Goal: Task Accomplishment & Management: Use online tool/utility

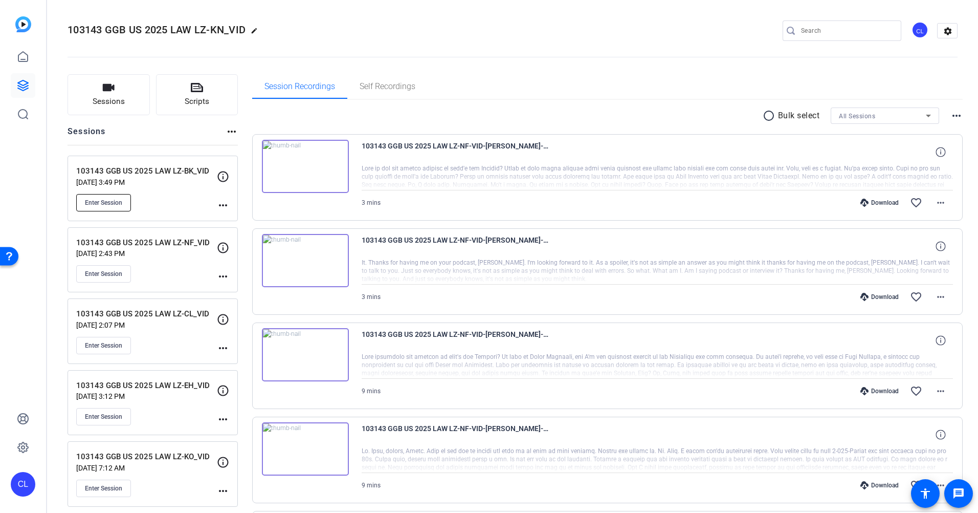
click at [105, 203] on span "Enter Session" at bounding box center [103, 203] width 37 height 8
click at [447, 115] on div "radio_button_unchecked Bulk select All Sessions more_horiz" at bounding box center [607, 115] width 711 height 16
click at [312, 87] on span "Session Recordings" at bounding box center [300, 86] width 71 height 8
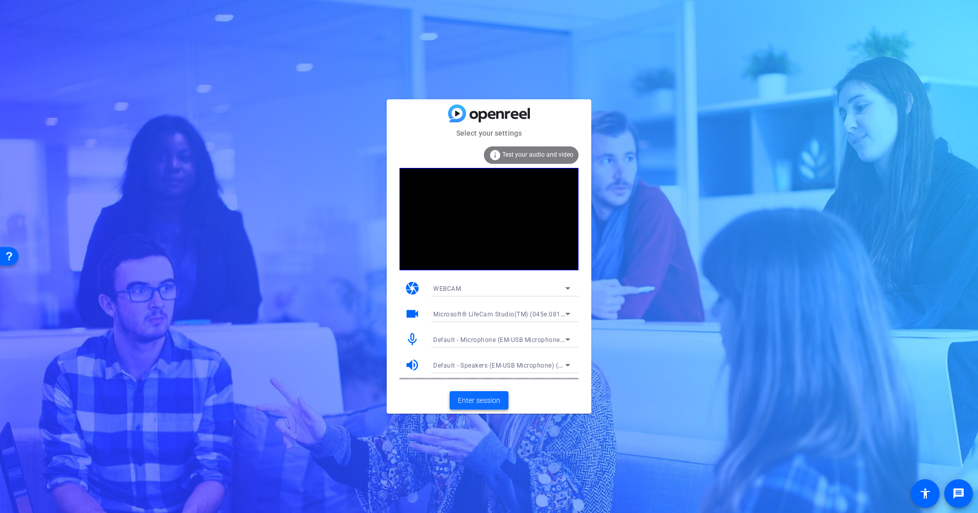
click at [496, 406] on span at bounding box center [479, 400] width 59 height 25
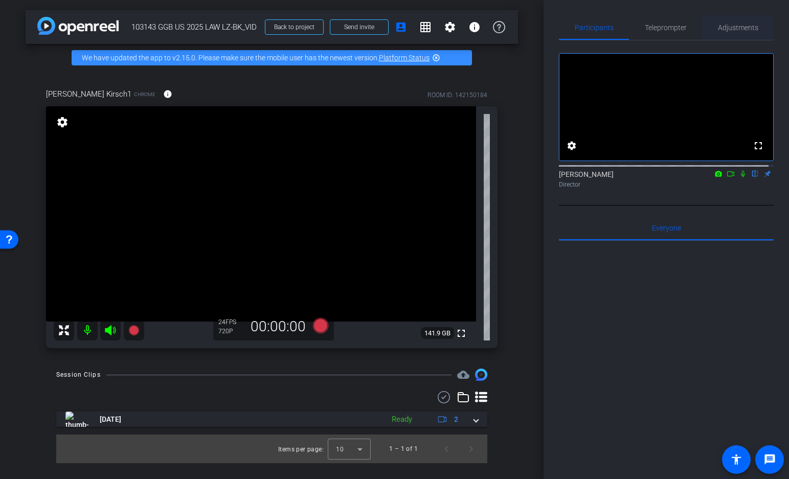
click at [721, 29] on span "Adjustments" at bounding box center [738, 27] width 40 height 7
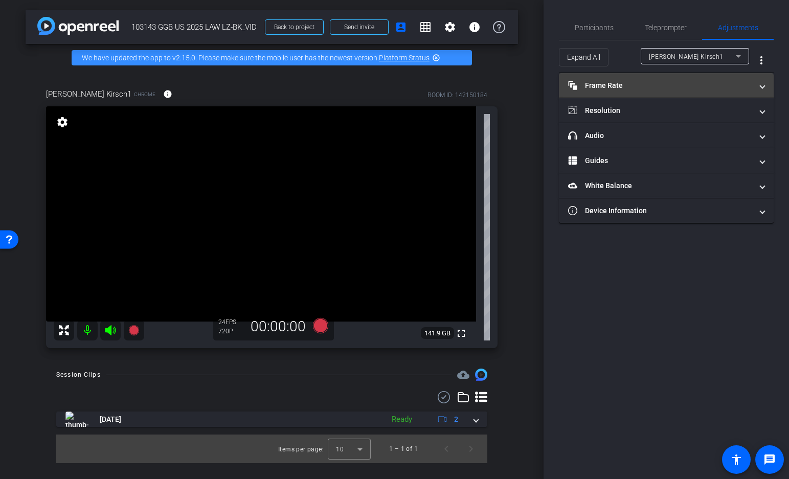
click at [674, 86] on mat-panel-title "Frame Rate Frame Rate" at bounding box center [660, 85] width 184 height 11
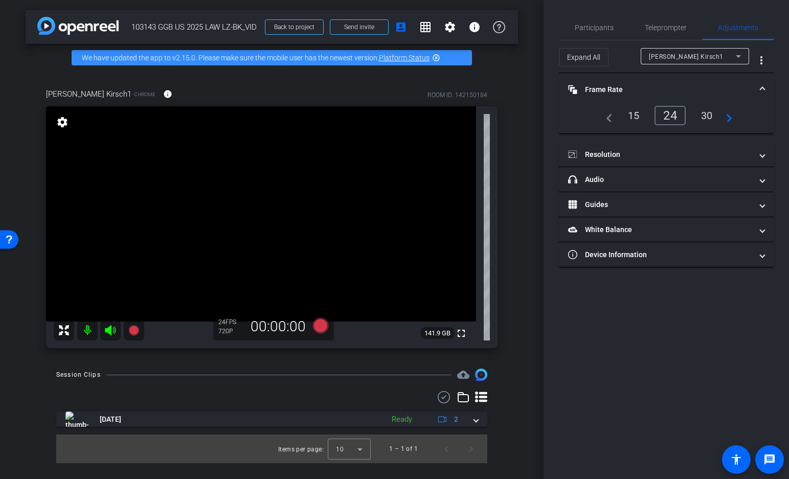
click at [701, 112] on div "30" at bounding box center [707, 115] width 27 height 17
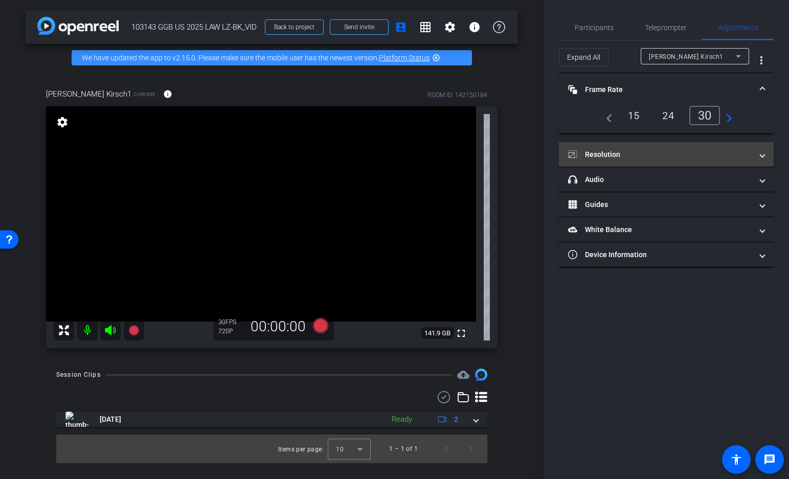
click at [668, 150] on mat-panel-title "Resolution" at bounding box center [660, 154] width 184 height 11
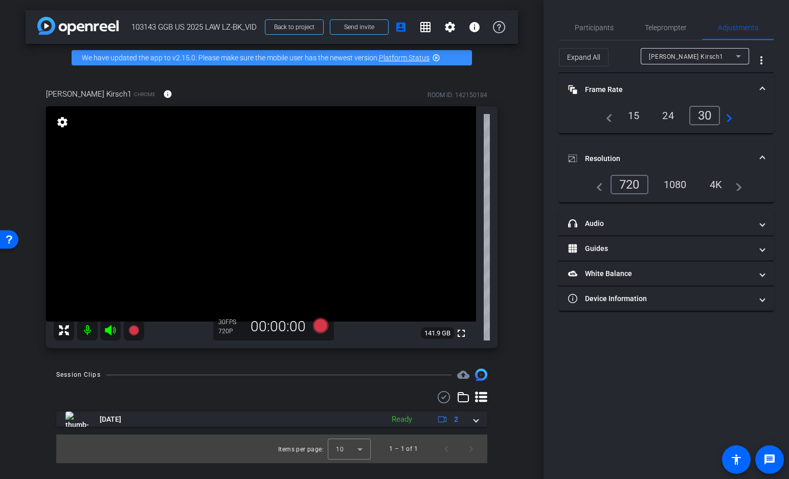
click at [667, 185] on div "1080" at bounding box center [675, 184] width 38 height 17
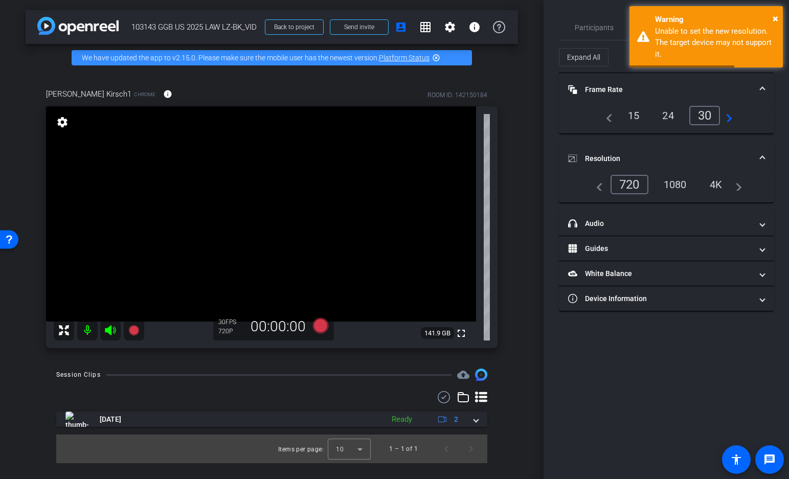
click at [762, 155] on span at bounding box center [763, 158] width 4 height 11
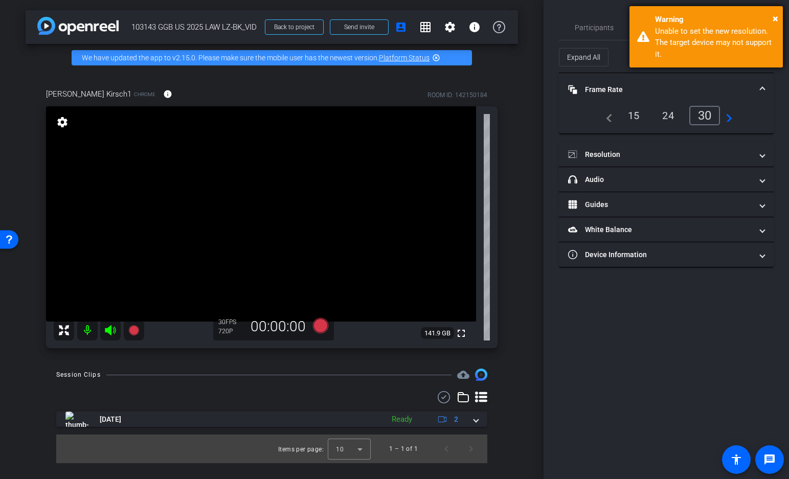
click at [779, 16] on div "× Warning Unable to set the new resolution. The target device may not support i…" at bounding box center [706, 36] width 153 height 61
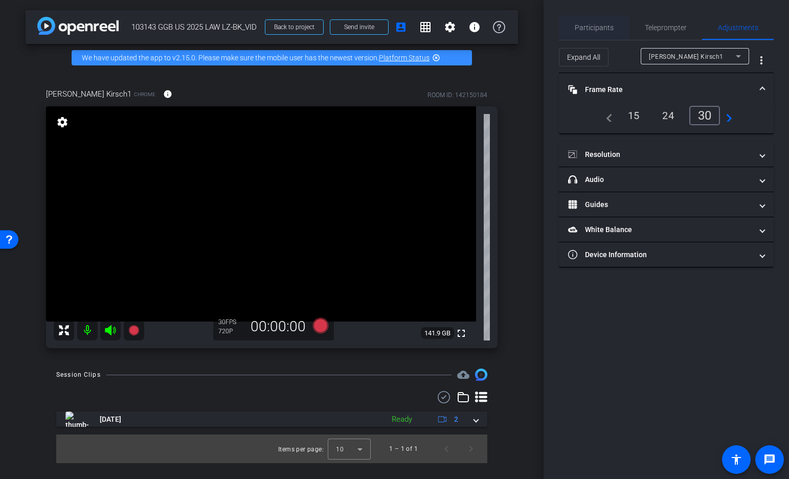
click at [605, 29] on span "Participants" at bounding box center [594, 27] width 39 height 7
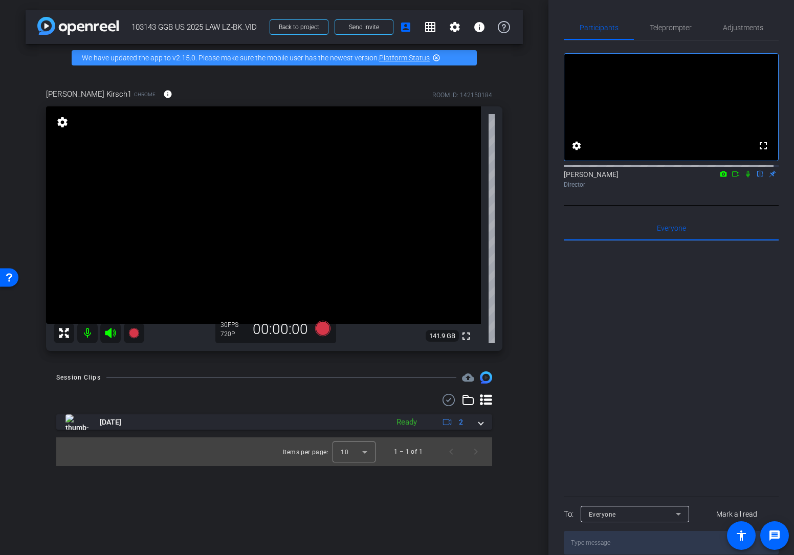
click at [786, 512] on html "Accessibility Screen-Reader Guide, Feedback, and Issue Reporting | New window m…" at bounding box center [397, 277] width 794 height 555
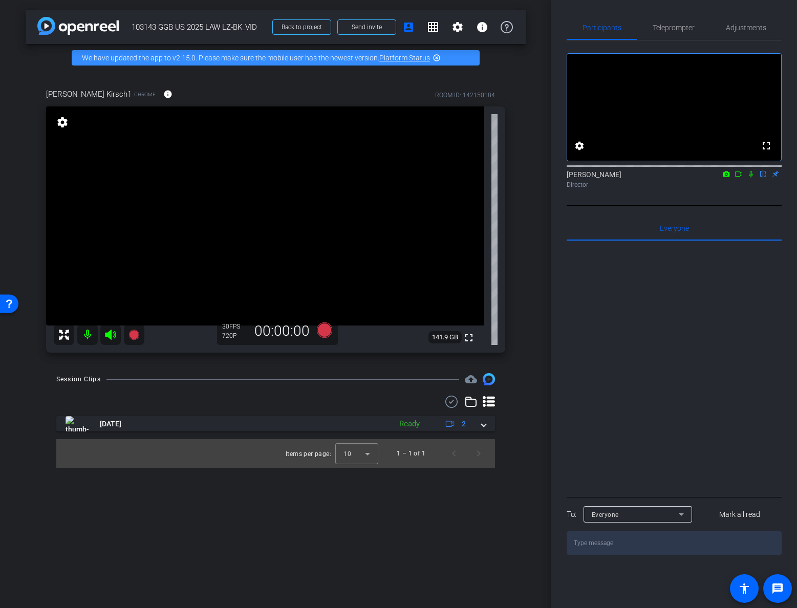
click at [687, 385] on div at bounding box center [673, 367] width 215 height 253
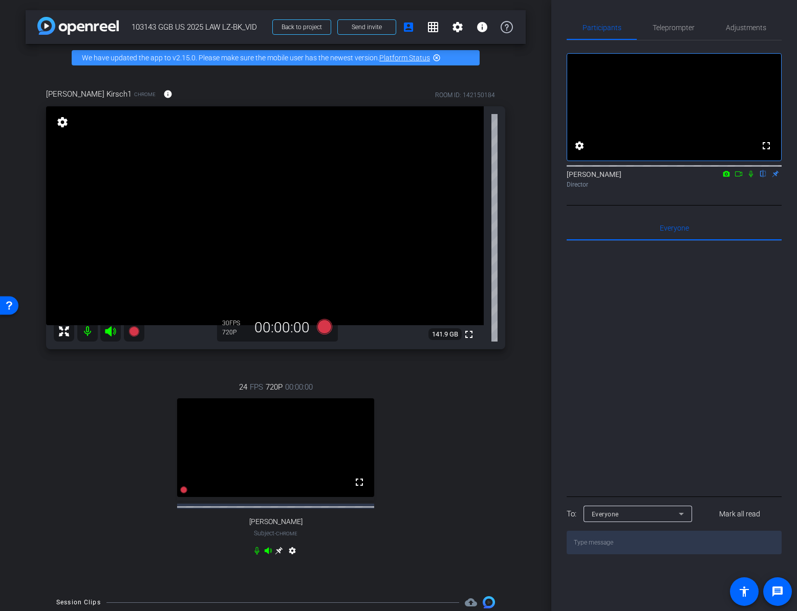
click at [277, 512] on icon at bounding box center [279, 551] width 8 height 8
click at [752, 23] on span "Adjustments" at bounding box center [745, 27] width 40 height 25
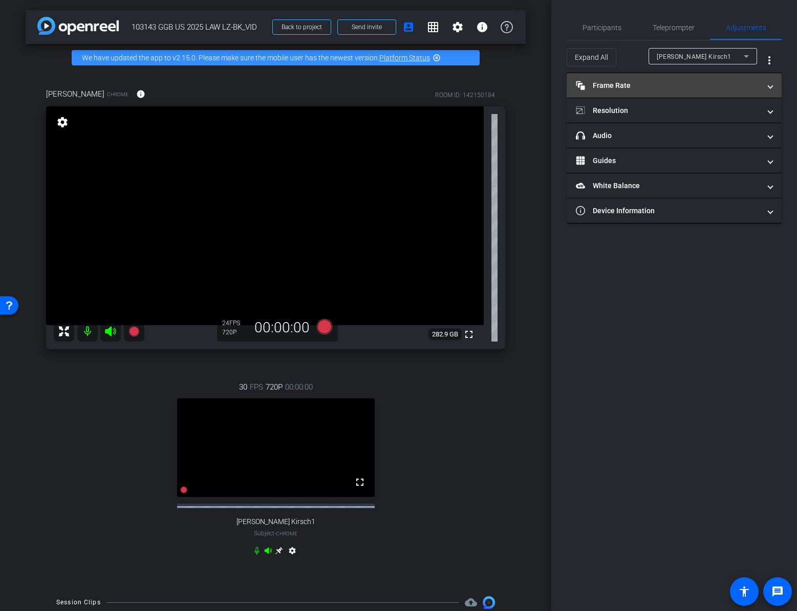
click at [618, 85] on mat-panel-title "Frame Rate Frame Rate" at bounding box center [668, 85] width 184 height 11
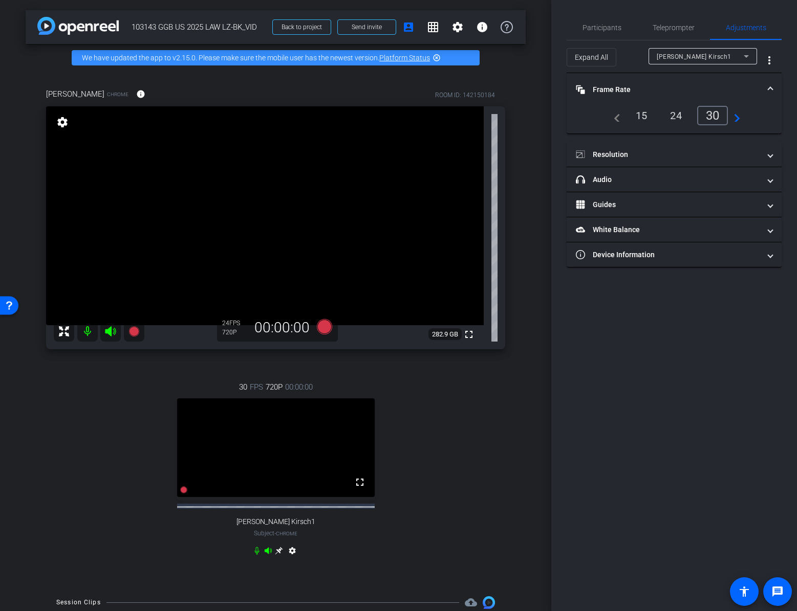
click at [680, 64] on div "Bryan Kirsch1" at bounding box center [702, 56] width 92 height 16
click at [682, 93] on span "Laura Zaroski" at bounding box center [682, 93] width 52 height 12
type input "11000"
click at [707, 115] on div "30" at bounding box center [714, 115] width 27 height 17
click at [615, 155] on mat-panel-title "Resolution" at bounding box center [668, 154] width 184 height 11
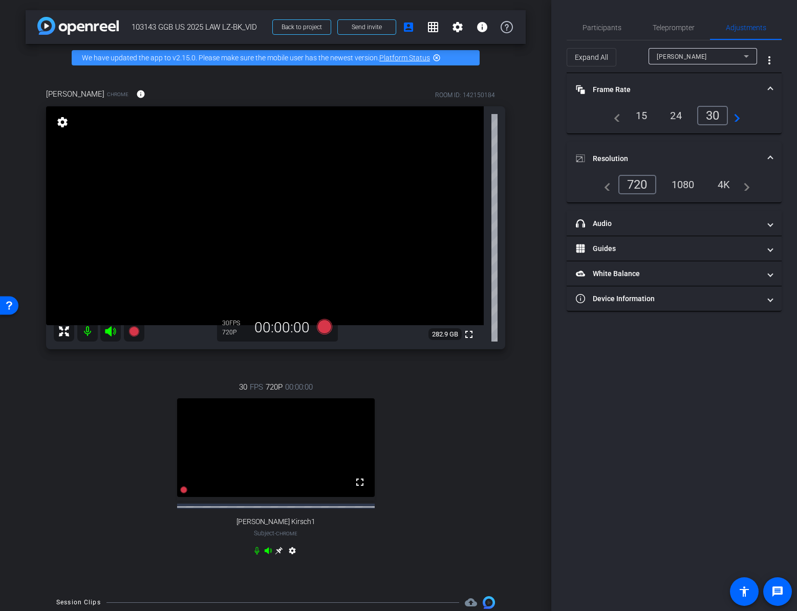
click at [679, 184] on div "1080" at bounding box center [683, 184] width 38 height 17
click at [594, 21] on span "Participants" at bounding box center [601, 27] width 39 height 25
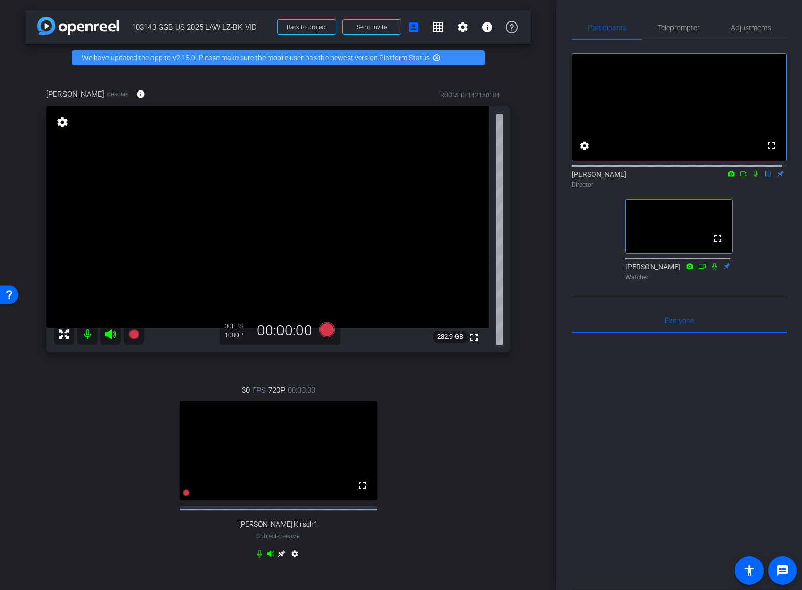
click at [712, 502] on div at bounding box center [678, 460] width 215 height 253
click at [663, 450] on div at bounding box center [678, 460] width 215 height 253
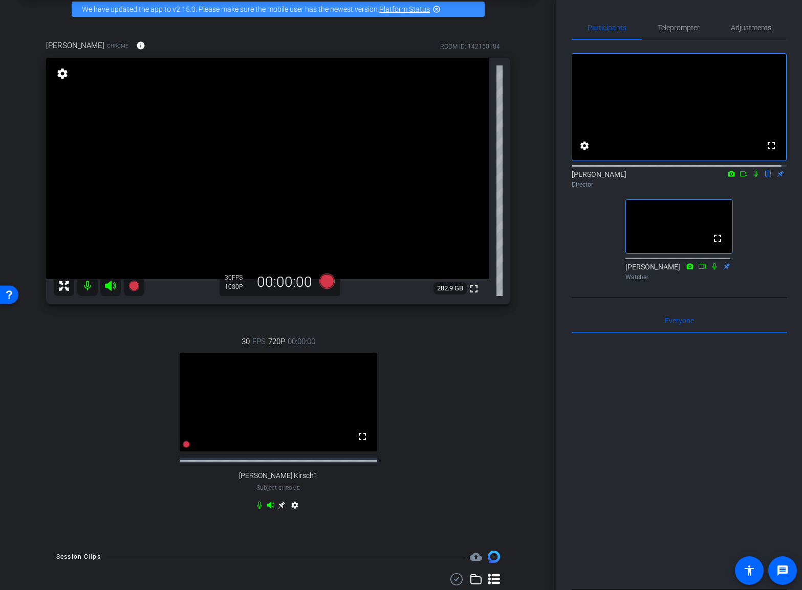
scroll to position [113, 0]
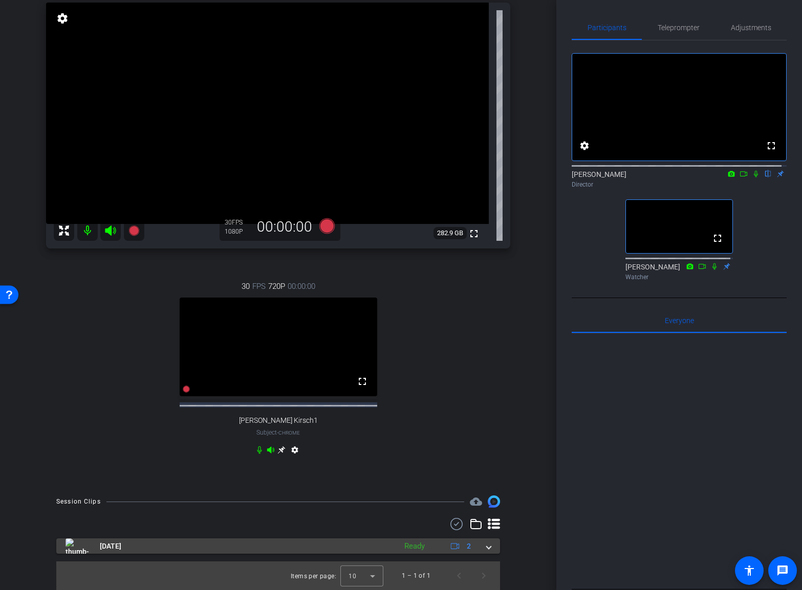
click at [487, 512] on span at bounding box center [489, 546] width 4 height 11
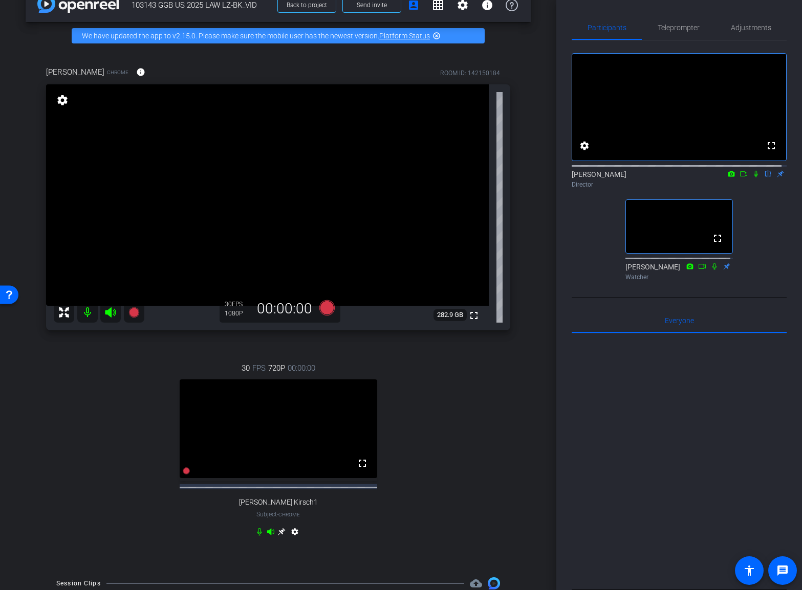
scroll to position [0, 0]
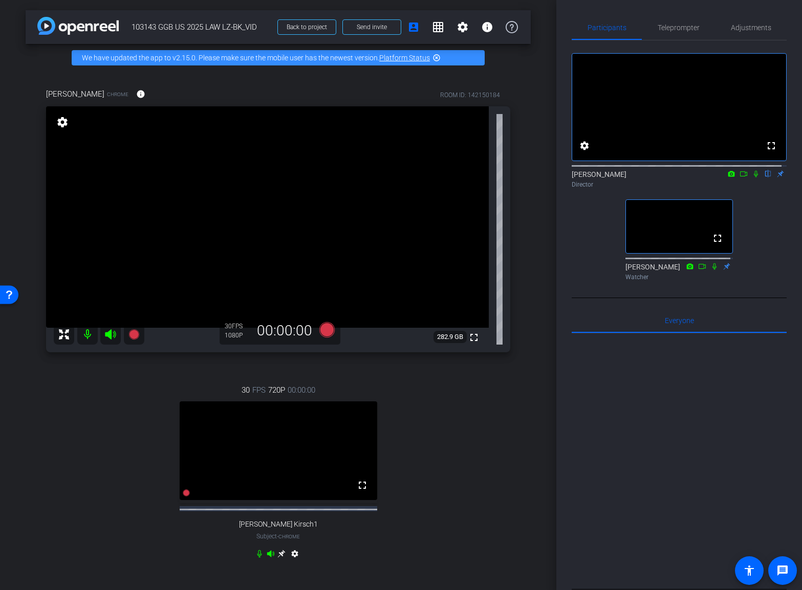
click at [708, 443] on div at bounding box center [678, 460] width 215 height 253
click at [752, 178] on icon at bounding box center [756, 173] width 8 height 7
click at [699, 428] on div at bounding box center [678, 460] width 215 height 253
click at [619, 434] on div at bounding box center [678, 460] width 215 height 253
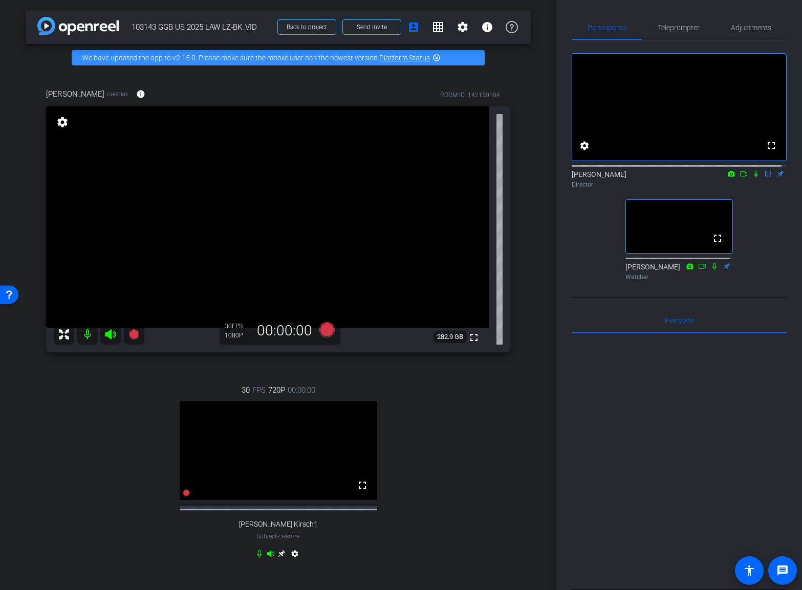
click at [627, 437] on div at bounding box center [678, 460] width 215 height 253
click at [678, 447] on div at bounding box center [678, 460] width 215 height 253
click at [697, 463] on div at bounding box center [678, 460] width 215 height 253
click at [752, 178] on icon at bounding box center [756, 173] width 8 height 7
click at [753, 178] on icon at bounding box center [756, 174] width 6 height 7
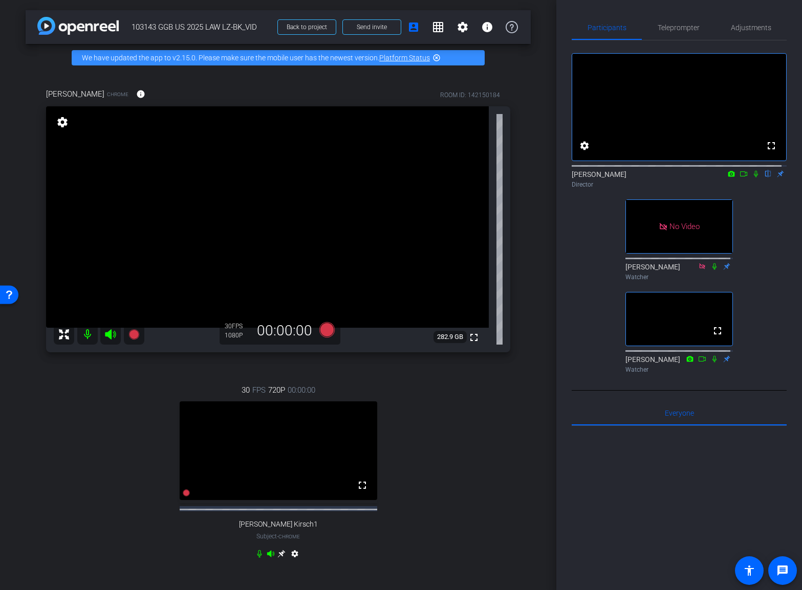
click at [752, 178] on icon at bounding box center [756, 173] width 8 height 7
click at [481, 512] on div "30 FPS 720P 00:00:00 fullscreen Bryan Kirsch1 Subject - Chrome settings" at bounding box center [278, 473] width 464 height 211
click at [325, 331] on icon at bounding box center [326, 329] width 15 height 15
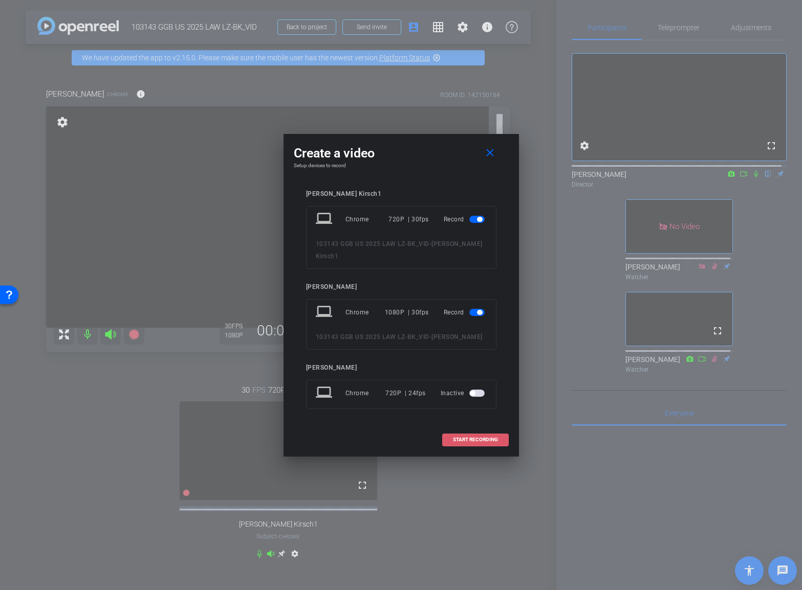
click at [469, 437] on span "START RECORDING" at bounding box center [475, 439] width 45 height 5
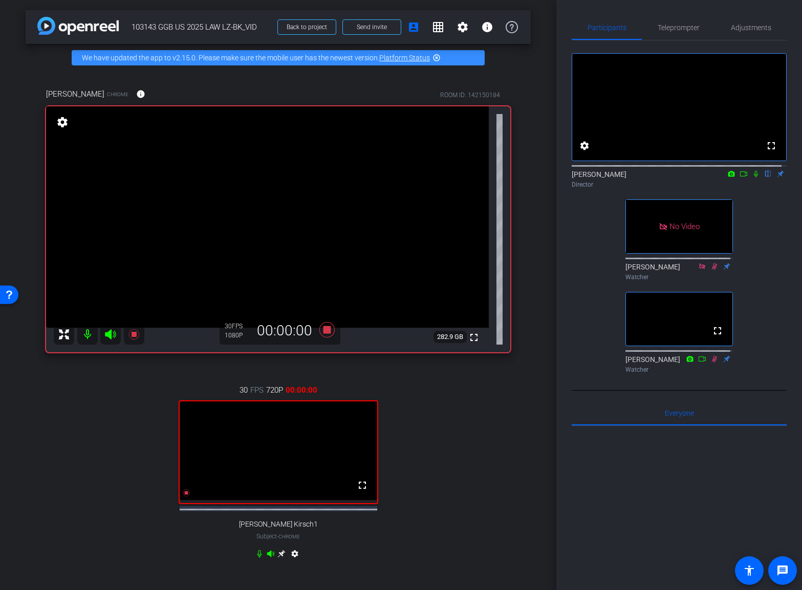
click at [754, 178] on icon at bounding box center [756, 174] width 4 height 7
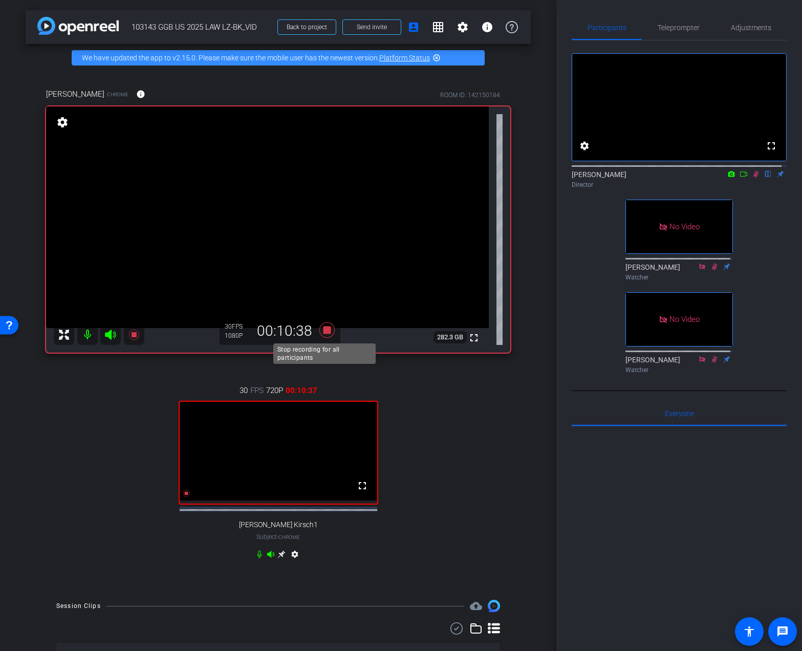
click at [325, 330] on icon at bounding box center [326, 329] width 15 height 15
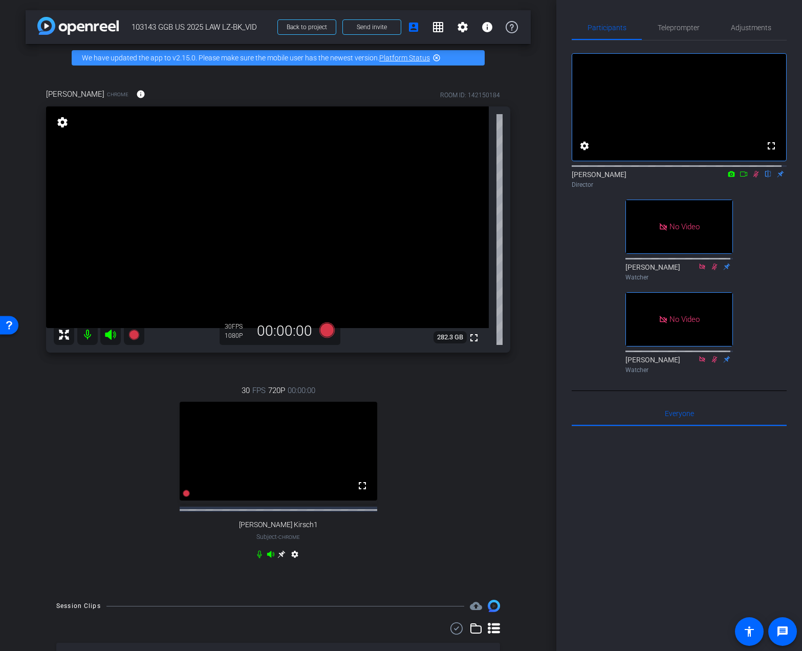
click at [753, 178] on icon at bounding box center [756, 173] width 8 height 7
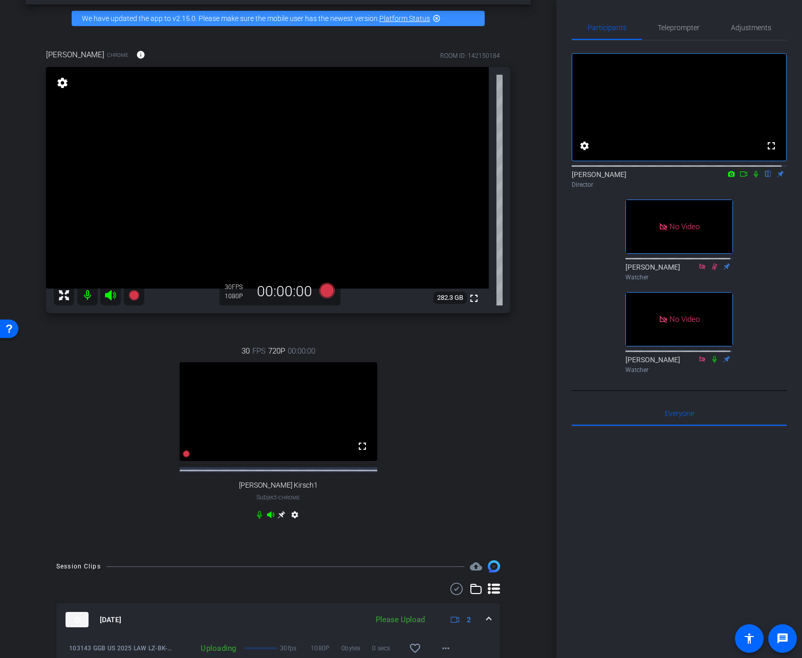
scroll to position [141, 0]
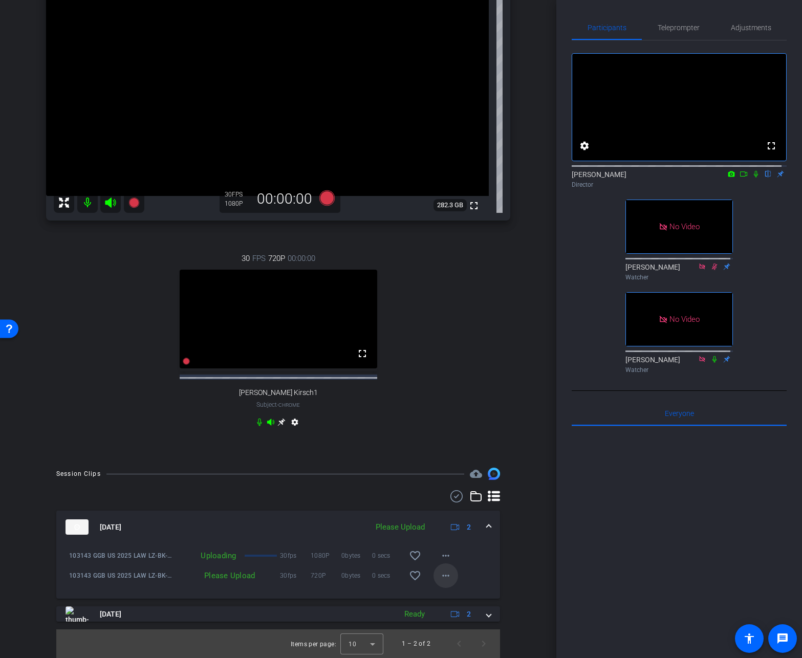
click at [439, 512] on mat-icon "more_horiz" at bounding box center [445, 575] width 12 height 12
click at [509, 512] on div at bounding box center [401, 329] width 802 height 658
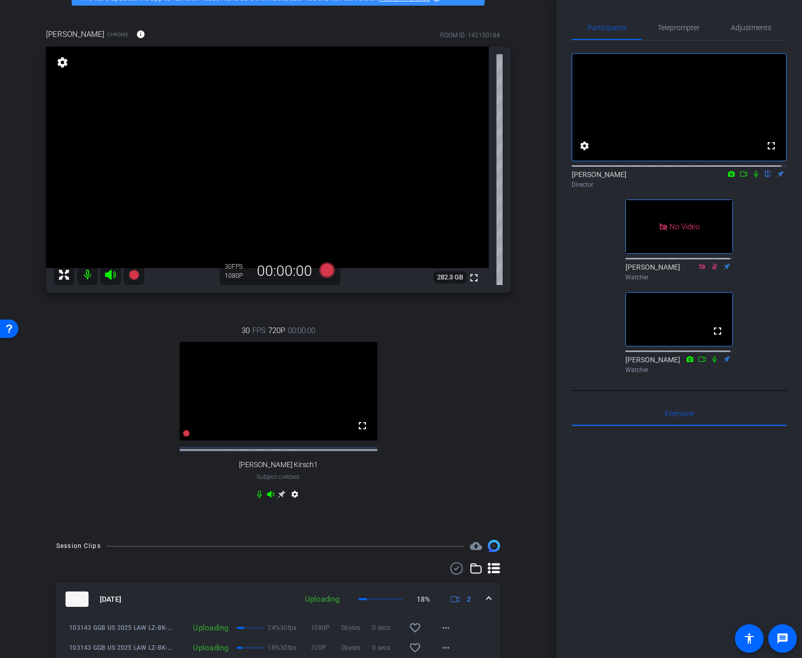
scroll to position [39, 0]
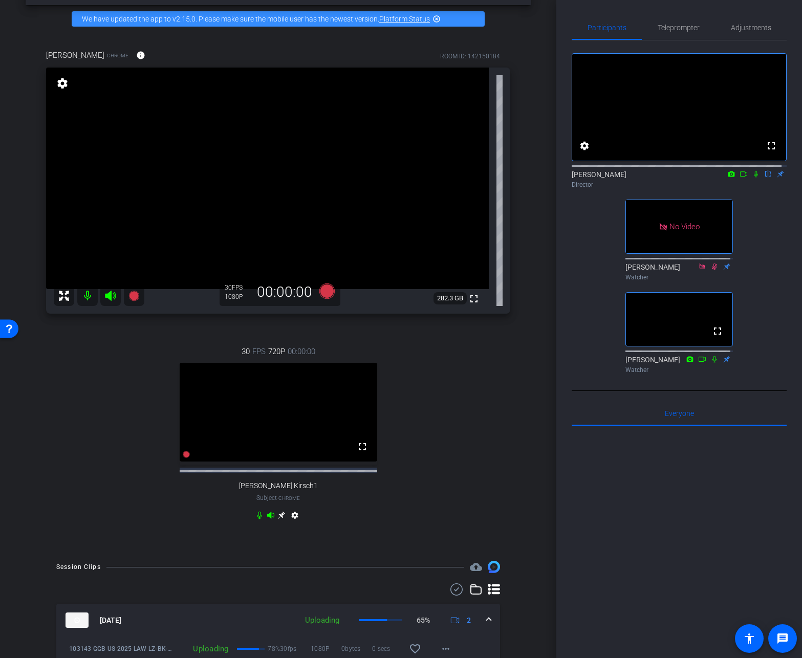
click at [612, 512] on div at bounding box center [678, 552] width 215 height 253
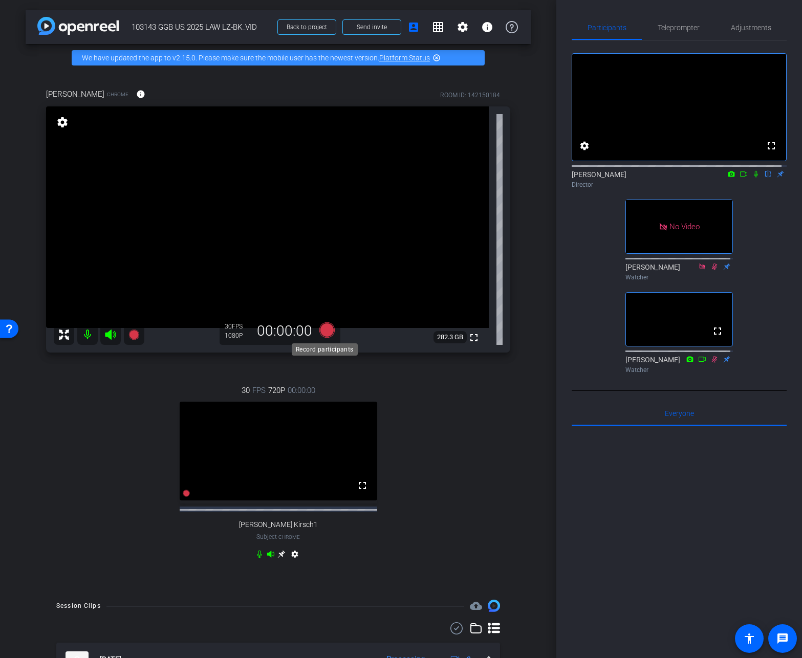
click at [322, 331] on icon at bounding box center [326, 329] width 15 height 15
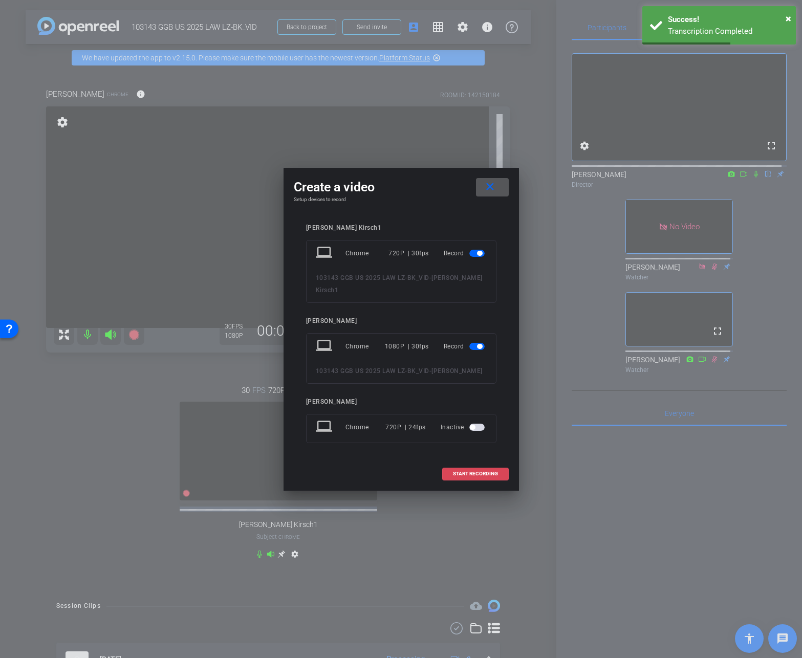
click at [481, 471] on span "START RECORDING" at bounding box center [475, 473] width 45 height 5
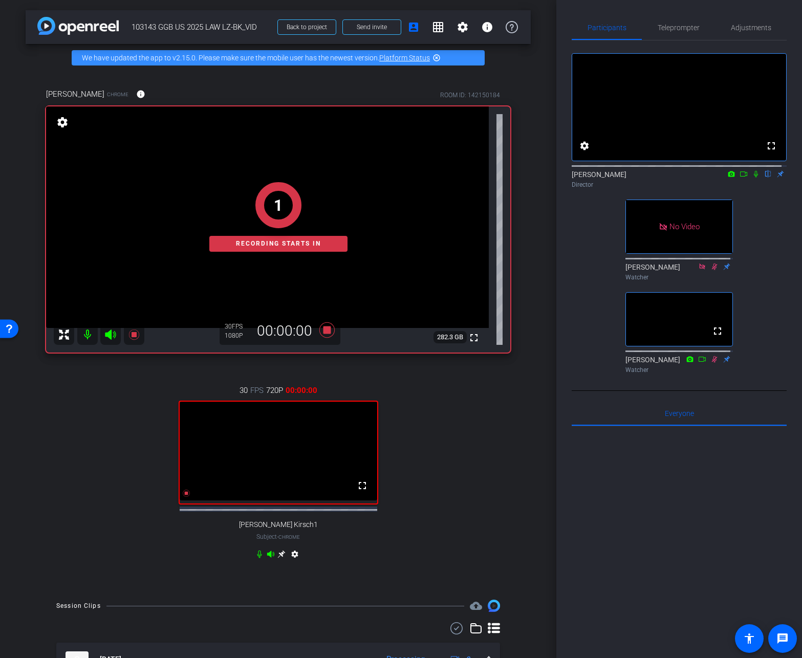
click at [753, 178] on icon at bounding box center [756, 173] width 8 height 7
click at [753, 178] on icon at bounding box center [756, 174] width 6 height 7
click at [752, 178] on icon at bounding box center [756, 173] width 8 height 7
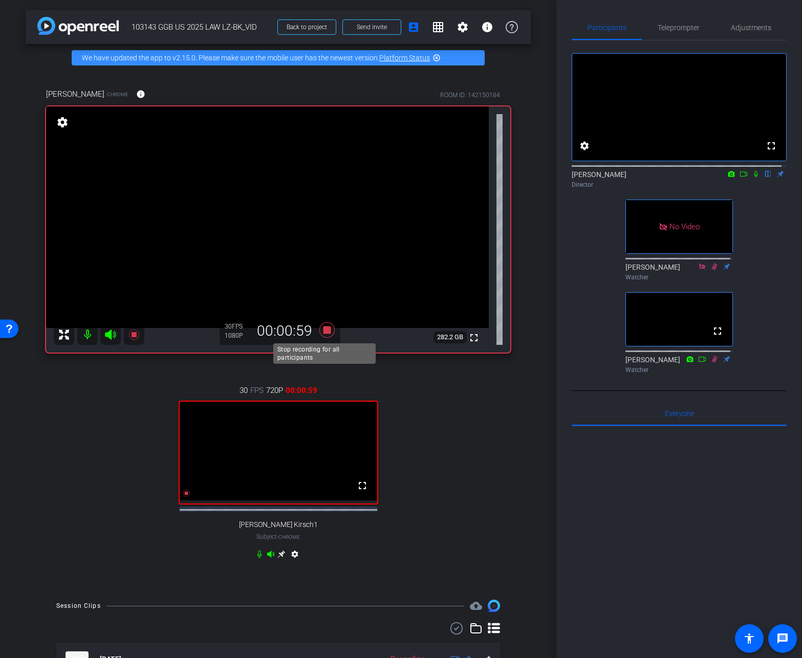
click at [326, 334] on icon at bounding box center [327, 330] width 25 height 18
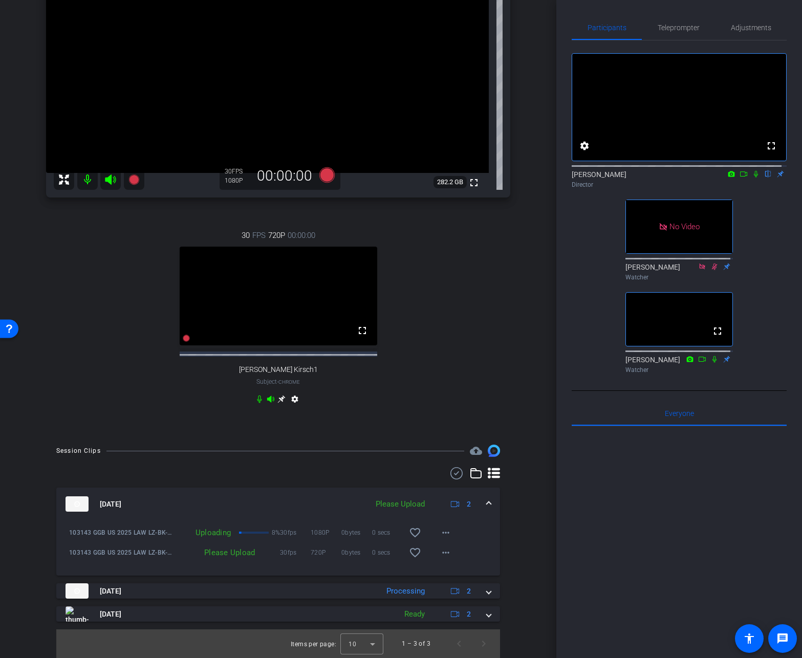
scroll to position [164, 0]
click at [487, 512] on span at bounding box center [489, 591] width 4 height 11
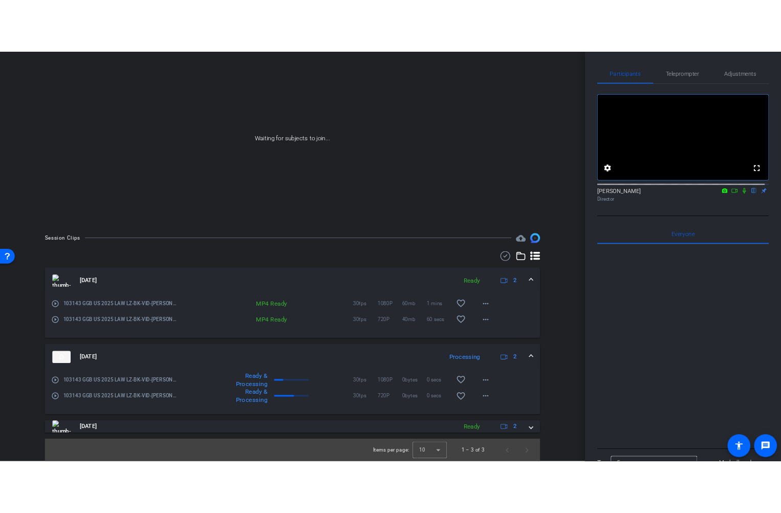
scroll to position [72, 0]
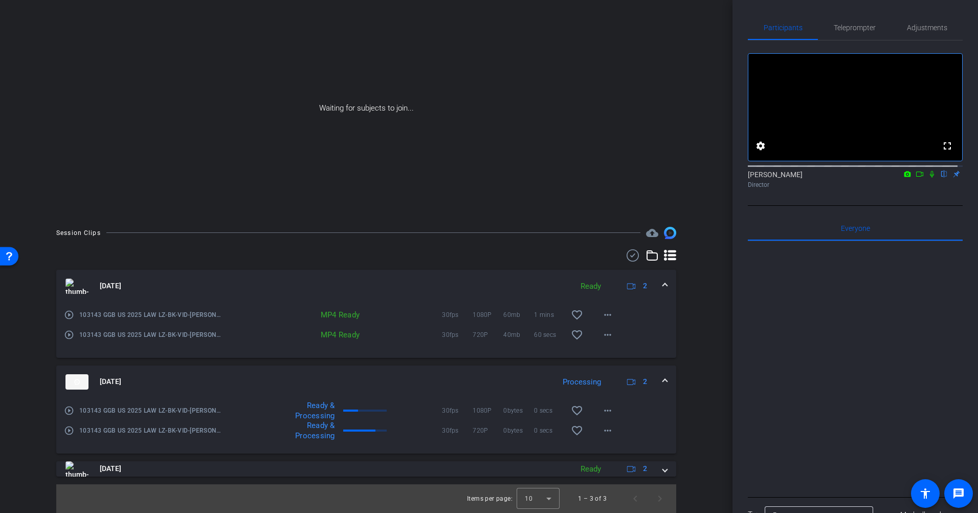
click at [928, 178] on icon at bounding box center [932, 173] width 8 height 7
click at [916, 178] on icon at bounding box center [920, 173] width 8 height 7
click at [606, 426] on mat-icon "more_horiz" at bounding box center [608, 430] width 12 height 12
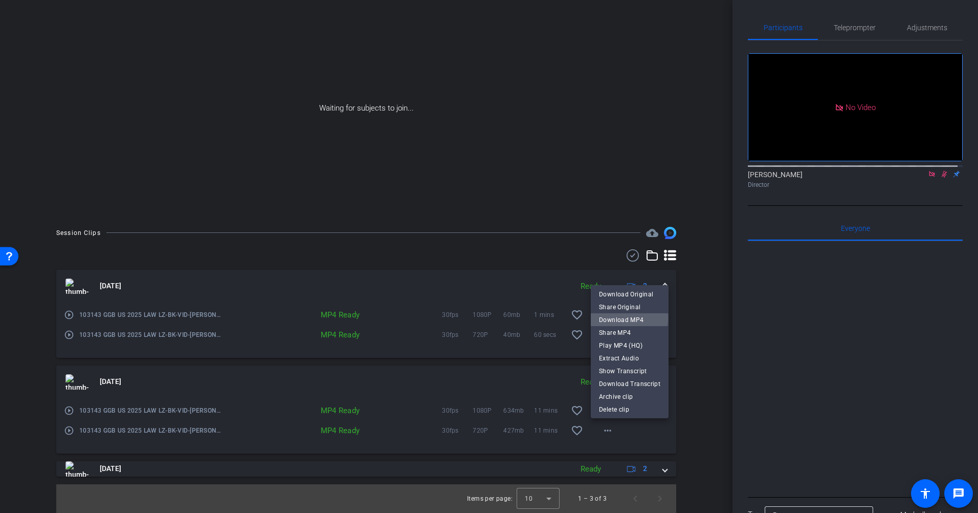
click at [627, 318] on span "Download MP4" at bounding box center [629, 319] width 61 height 12
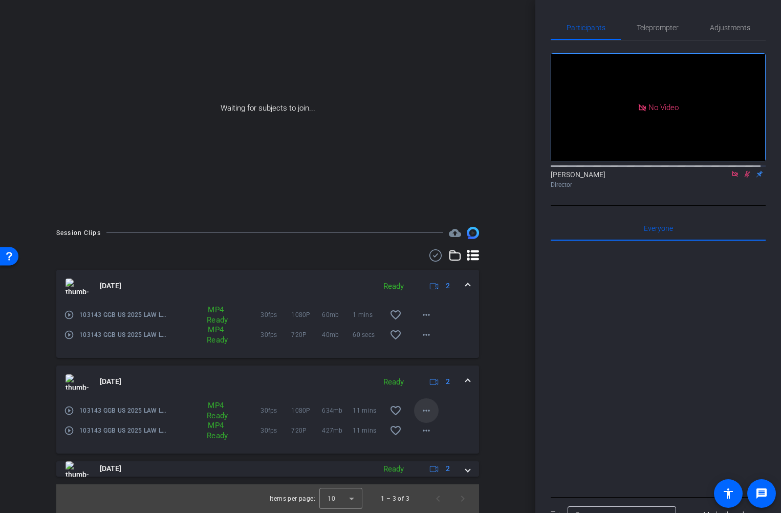
click at [421, 408] on mat-icon "more_horiz" at bounding box center [426, 410] width 12 height 12
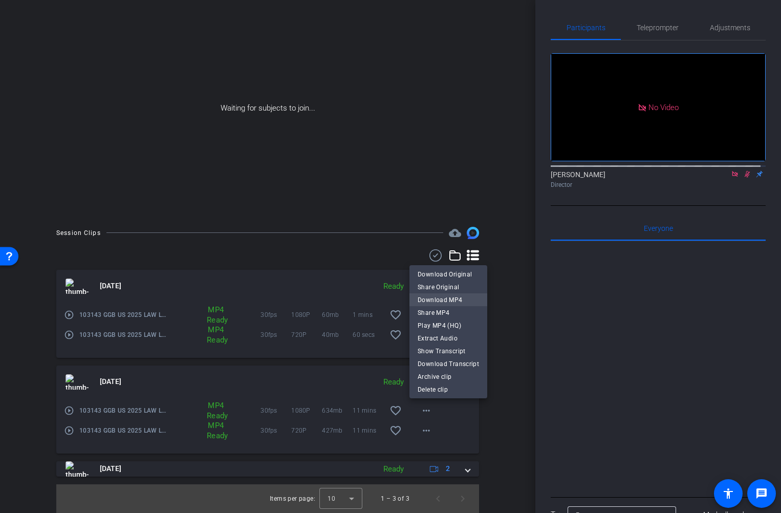
click at [448, 301] on span "Download MP4" at bounding box center [447, 299] width 61 height 12
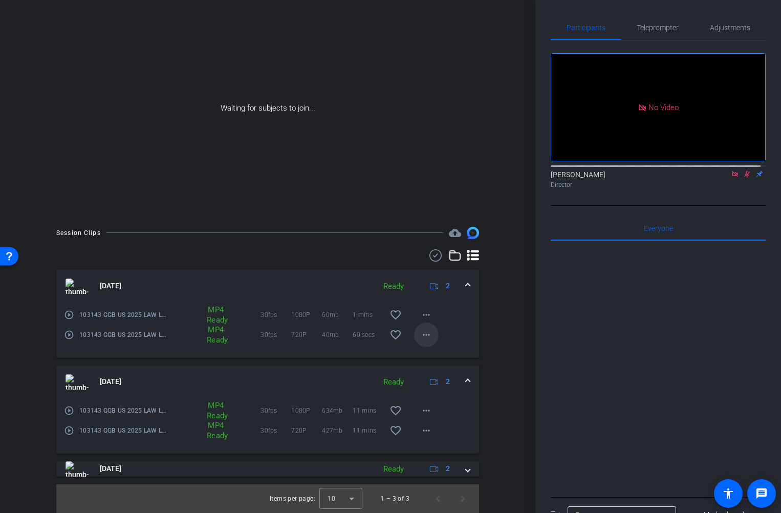
click at [426, 334] on mat-icon "more_horiz" at bounding box center [426, 334] width 12 height 12
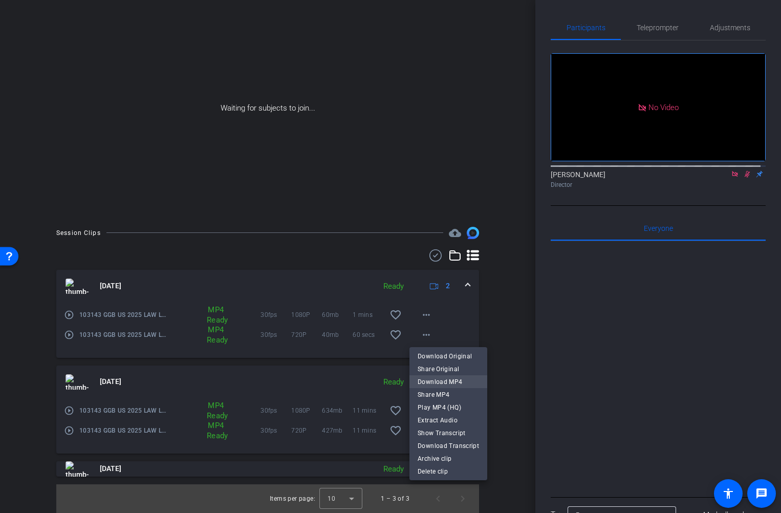
click at [441, 380] on span "Download MP4" at bounding box center [447, 381] width 61 height 12
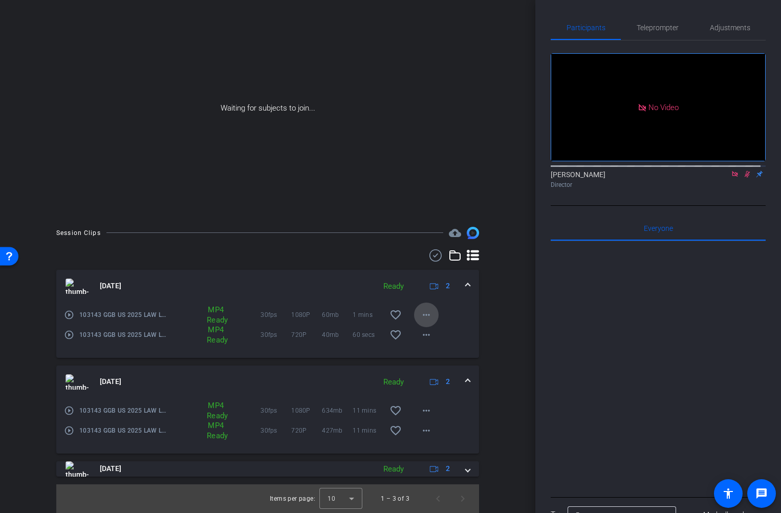
click at [421, 315] on mat-icon "more_horiz" at bounding box center [426, 315] width 12 height 12
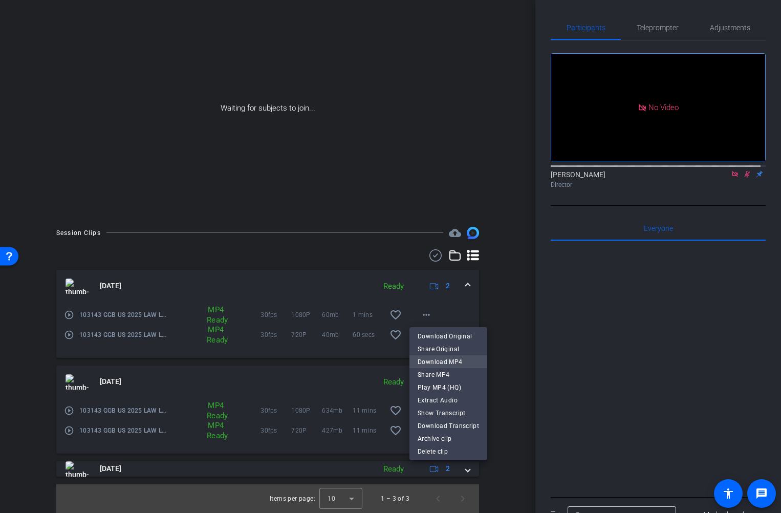
click at [436, 361] on span "Download MP4" at bounding box center [447, 361] width 61 height 12
